Goal: Task Accomplishment & Management: Use online tool/utility

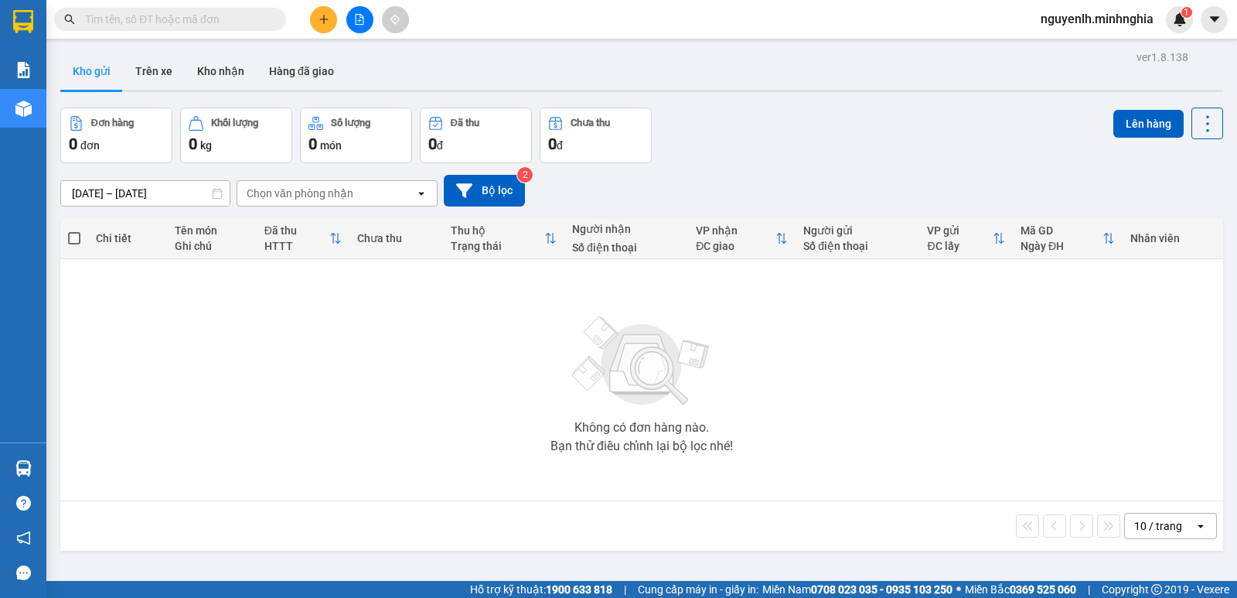
click at [359, 15] on icon "file-add" at bounding box center [359, 19] width 11 height 11
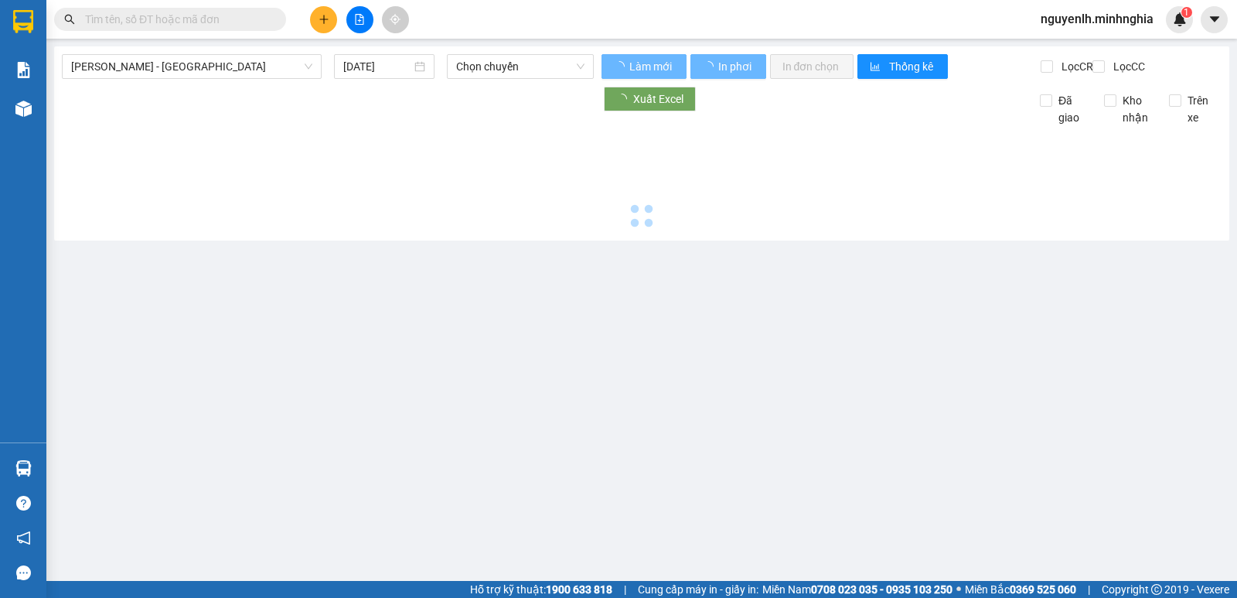
type input "[DATE]"
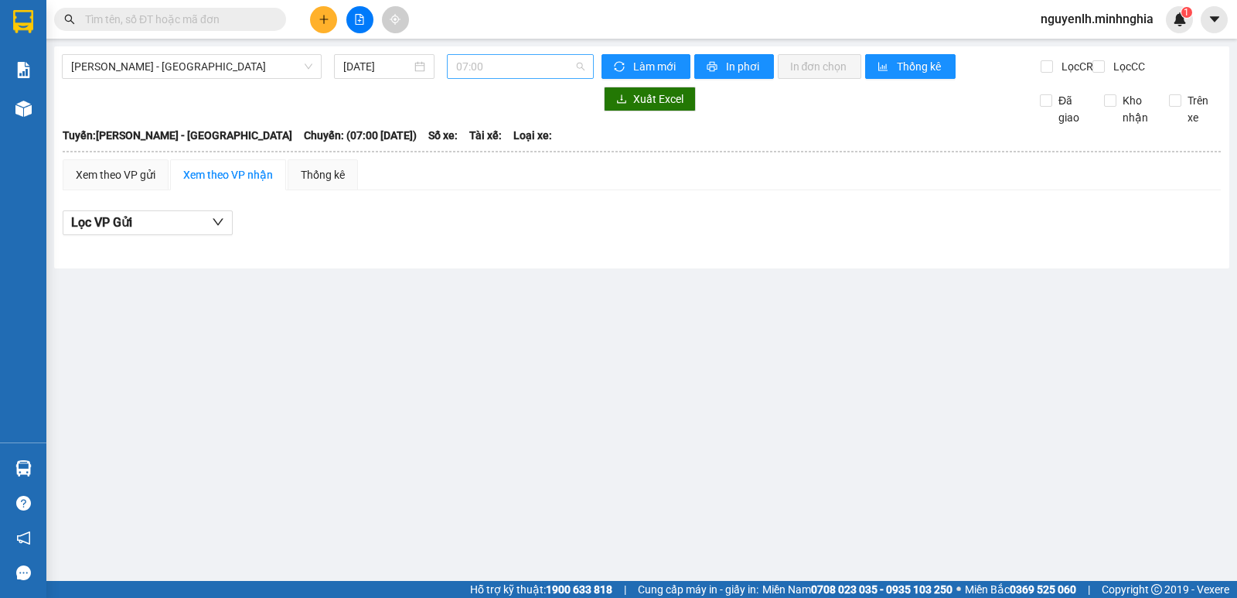
click at [480, 73] on span "07:00" at bounding box center [520, 66] width 128 height 23
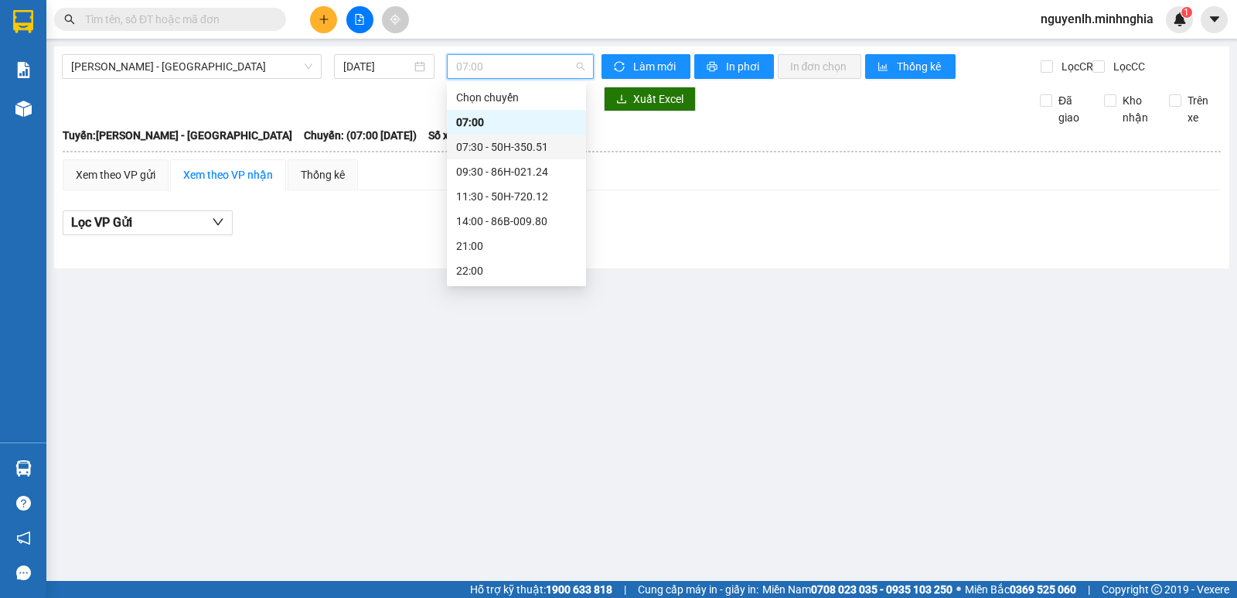
click at [475, 141] on div "07:30 - 50H-350.51" at bounding box center [516, 146] width 121 height 17
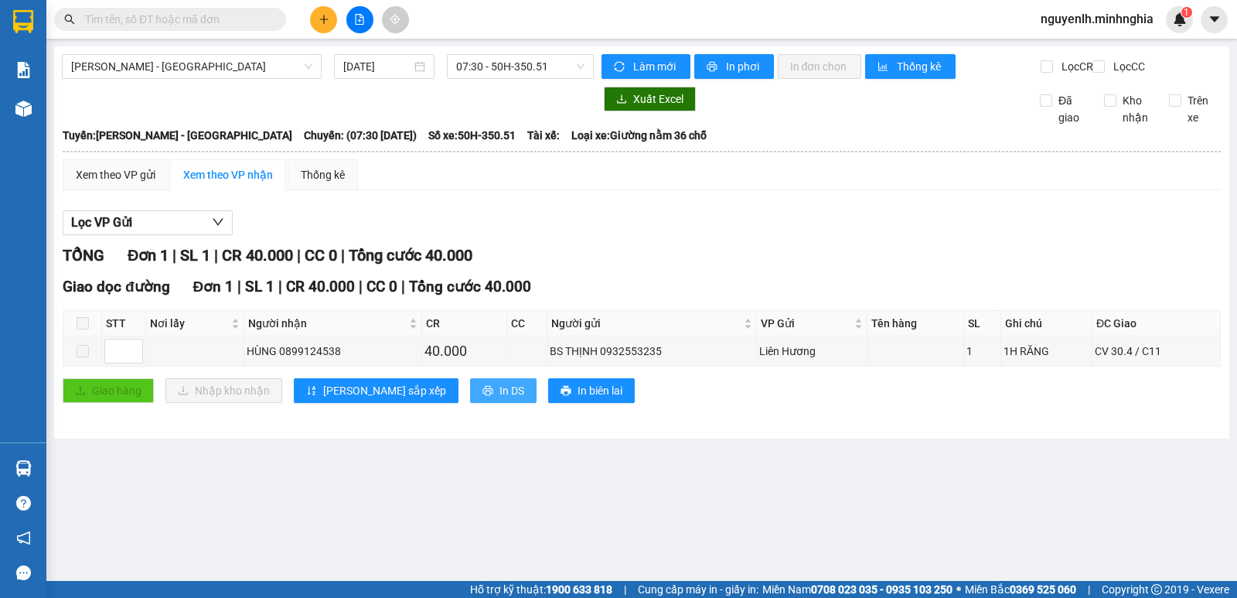
click at [499, 399] on span "In DS" at bounding box center [511, 390] width 25 height 17
click at [250, 68] on span "[PERSON_NAME] - [GEOGRAPHIC_DATA]" at bounding box center [191, 66] width 241 height 23
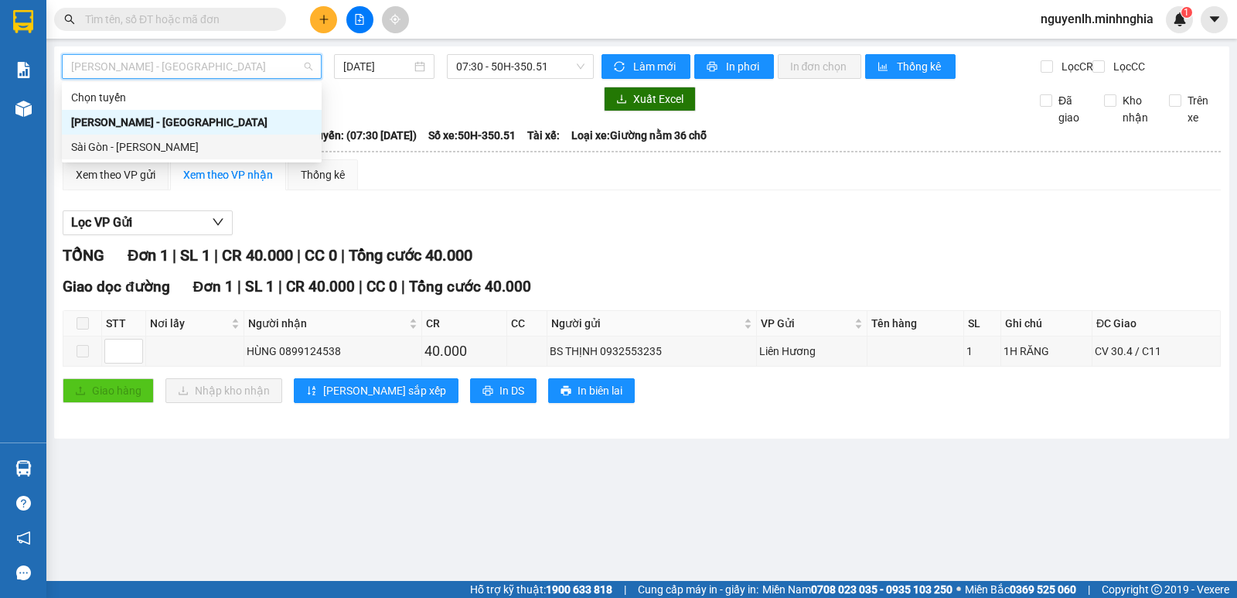
click at [210, 141] on div "Sài Gòn - [PERSON_NAME]" at bounding box center [191, 146] width 241 height 17
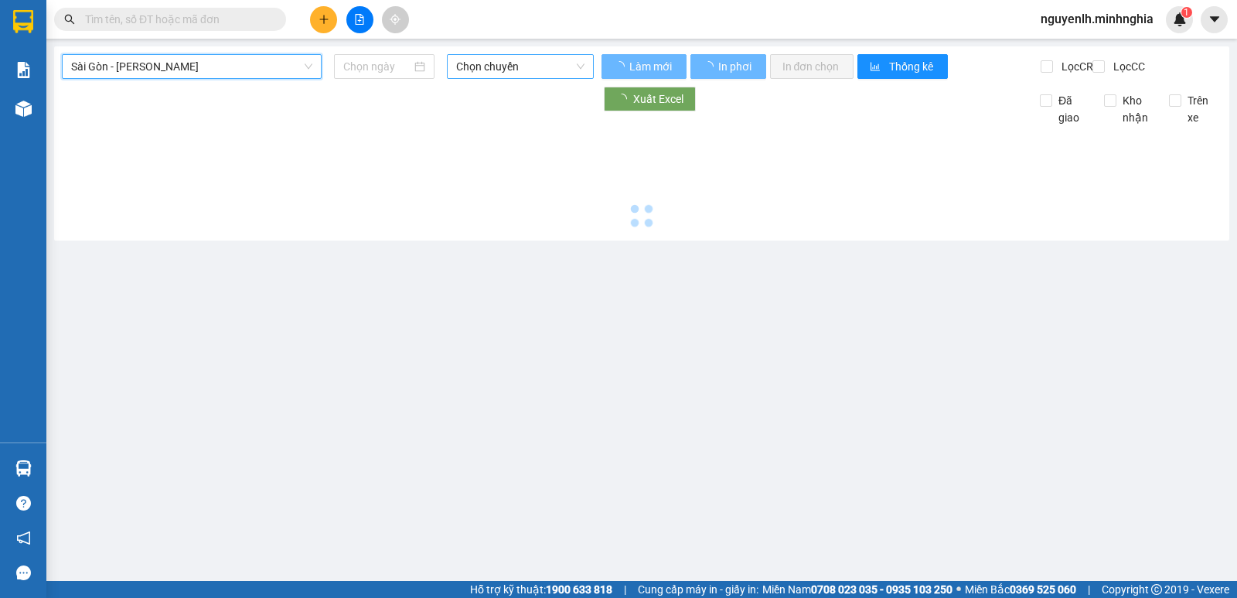
type input "[DATE]"
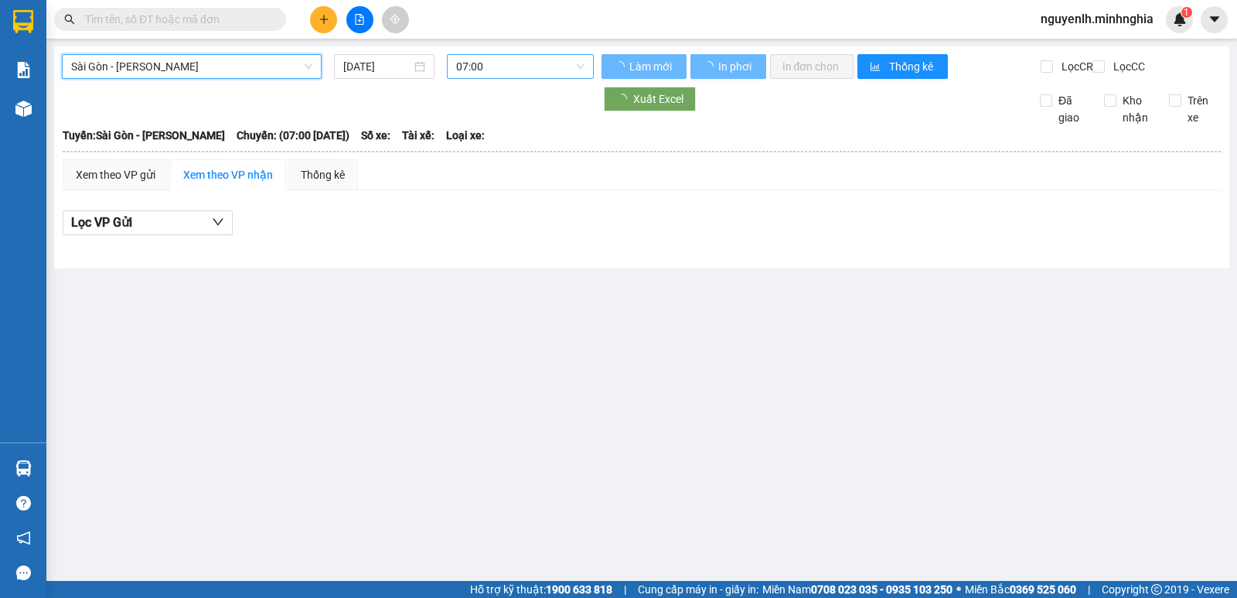
click at [459, 69] on span "07:00" at bounding box center [520, 66] width 128 height 23
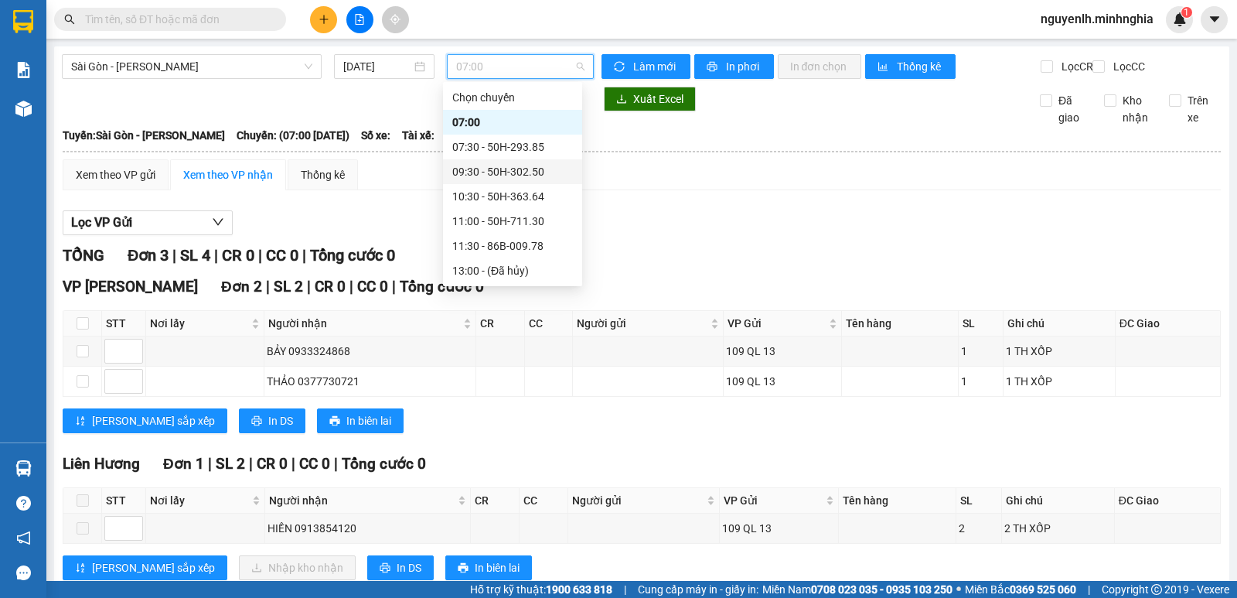
click at [681, 249] on div "Lọc VP Gửi TỔNG Đơn 3 | SL 4 | CR 0 | CC 0 | Tổng cước 0 VP Phan Rí Đơn 2 | SL…" at bounding box center [642, 401] width 1158 height 397
